Goal: Task Accomplishment & Management: Manage account settings

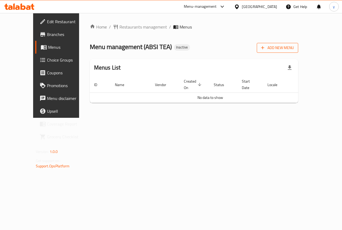
click at [293, 50] on span "Add New Menu" at bounding box center [277, 48] width 33 height 7
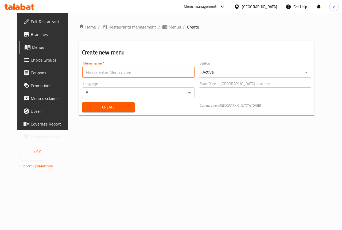
click at [97, 70] on input "text" at bounding box center [138, 72] width 112 height 11
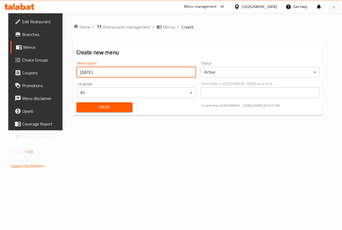
type input "[DATE]"
click at [95, 109] on span "Create" at bounding box center [104, 107] width 47 height 7
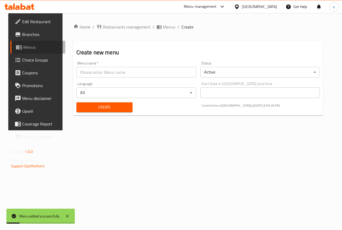
click at [29, 45] on span "Menus" at bounding box center [42, 47] width 38 height 6
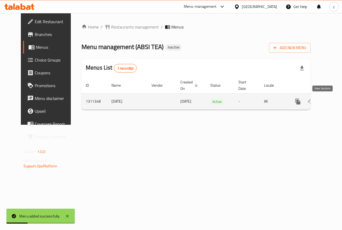
click at [333, 103] on icon "enhanced table" at bounding box center [335, 101] width 5 height 5
